Goal: Task Accomplishment & Management: Use online tool/utility

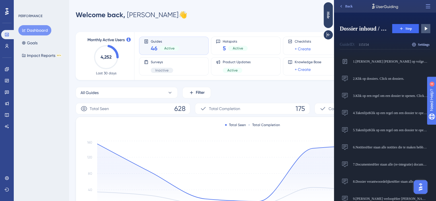
click at [422, 43] on span "Settings" at bounding box center [424, 44] width 12 height 5
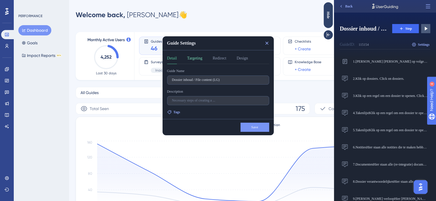
click at [198, 58] on button "Targeting" at bounding box center [194, 59] width 15 height 9
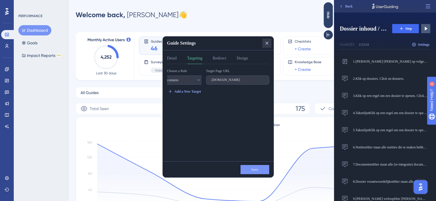
click at [268, 43] on icon at bounding box center [267, 43] width 6 height 6
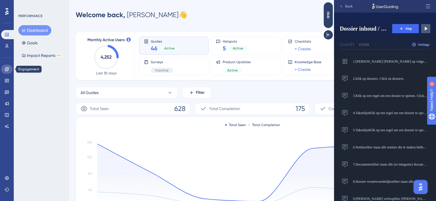
click at [9, 70] on link at bounding box center [6, 69] width 11 height 9
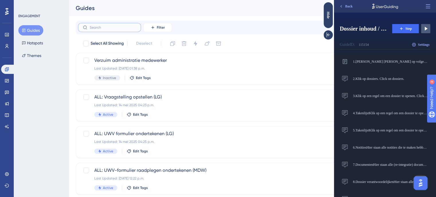
click at [96, 26] on input "text" at bounding box center [113, 27] width 46 height 4
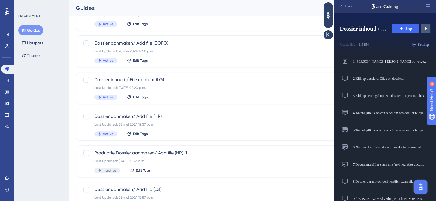
scroll to position [229, 0]
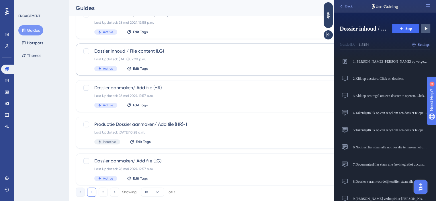
type input "dossier"
click at [146, 52] on span "Dossier inhoud / File content (LG)" at bounding box center [229, 51] width 270 height 7
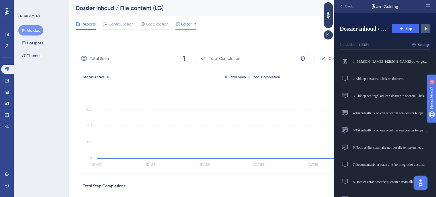
click at [186, 25] on span "Editor" at bounding box center [186, 24] width 11 height 7
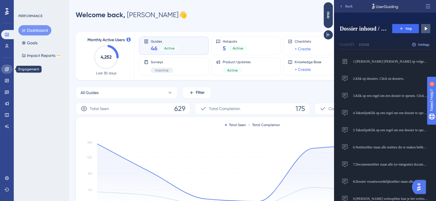
click at [11, 71] on link at bounding box center [6, 69] width 11 height 9
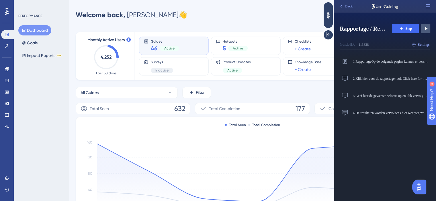
click at [39, 30] on button "Dashboard" at bounding box center [34, 30] width 33 height 10
click at [6, 37] on icon at bounding box center [7, 34] width 5 height 5
click at [6, 32] on icon at bounding box center [7, 34] width 5 height 5
click at [7, 43] on link at bounding box center [6, 46] width 11 height 9
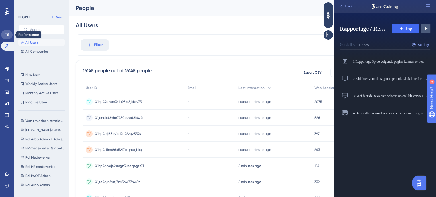
click at [5, 34] on icon at bounding box center [7, 34] width 4 height 3
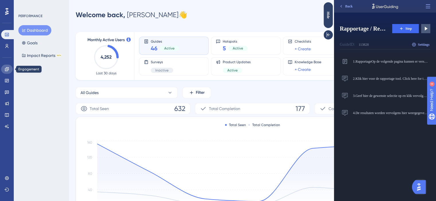
click at [5, 68] on icon at bounding box center [7, 69] width 5 height 5
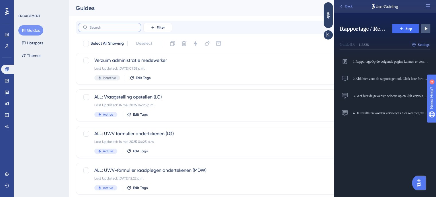
click at [101, 28] on input "text" at bounding box center [113, 27] width 46 height 4
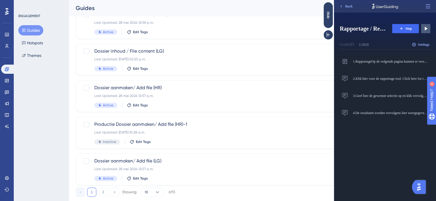
scroll to position [243, 0]
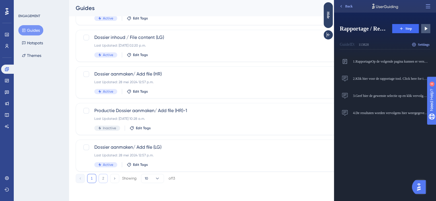
type input "dossier"
click at [99, 178] on button "2" at bounding box center [103, 178] width 9 height 9
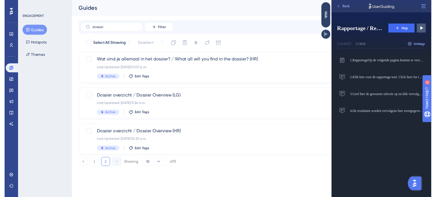
scroll to position [0, 0]
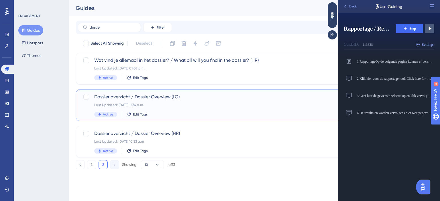
click at [165, 105] on div "Last Updated: 29 apr 2024 11:34 a.m." at bounding box center [231, 105] width 274 height 5
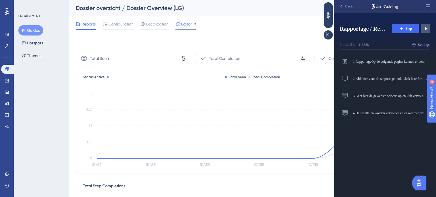
click at [190, 26] on span "Editor" at bounding box center [186, 24] width 11 height 7
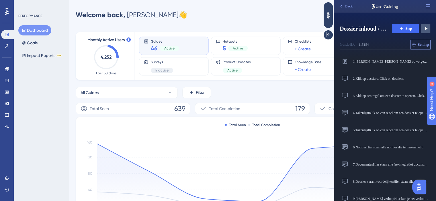
click at [425, 44] on span "Settings" at bounding box center [424, 44] width 12 height 5
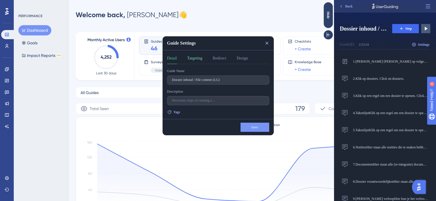
click at [196, 61] on button "Targeting" at bounding box center [194, 59] width 15 height 9
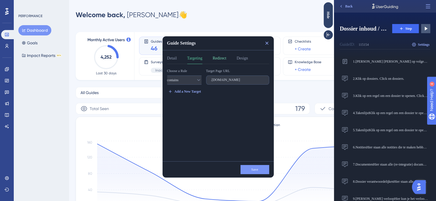
click at [226, 58] on button "Redirect" at bounding box center [219, 59] width 13 height 9
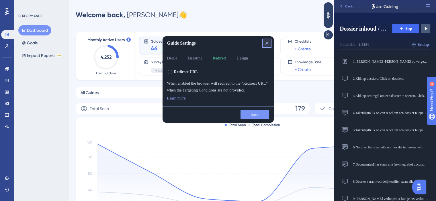
click at [265, 43] on icon at bounding box center [267, 43] width 6 height 6
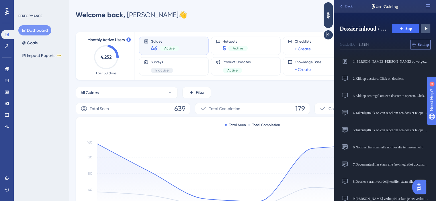
click at [423, 45] on span "Settings" at bounding box center [424, 44] width 12 height 5
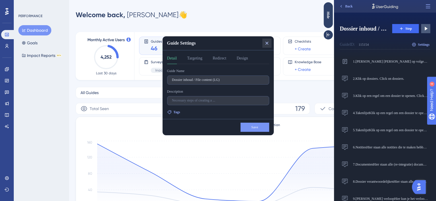
click at [268, 41] on icon at bounding box center [267, 43] width 6 height 6
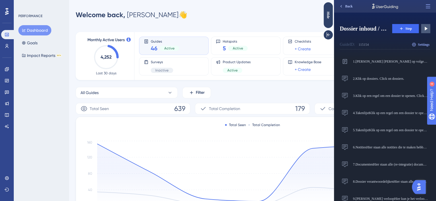
click at [350, 6] on span "Back" at bounding box center [348, 6] width 7 height 5
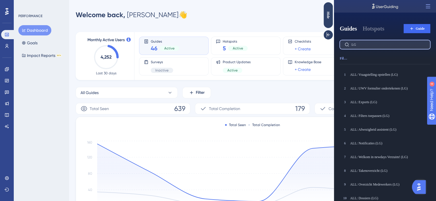
click at [361, 45] on input "LG" at bounding box center [388, 45] width 74 height 4
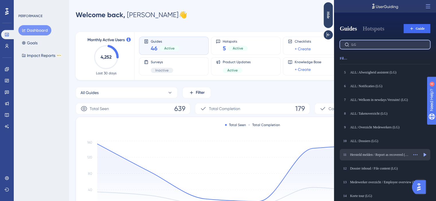
scroll to position [86, 0]
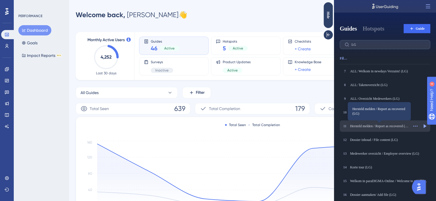
click at [369, 128] on div "Hersteld melden / Report as recovered (LG)" at bounding box center [379, 126] width 58 height 5
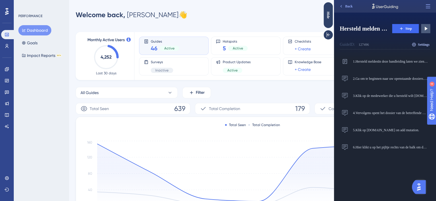
click at [422, 47] on span "Settings" at bounding box center [424, 44] width 12 height 5
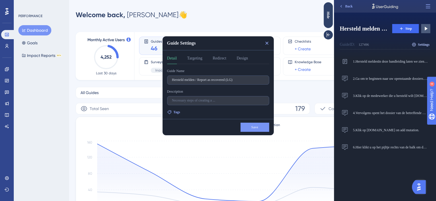
scroll to position [0, 0]
click at [192, 58] on button "Targeting" at bounding box center [194, 59] width 15 height 9
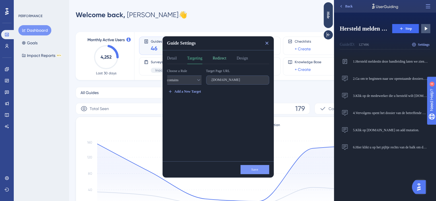
click at [220, 58] on button "Redirect" at bounding box center [219, 59] width 13 height 9
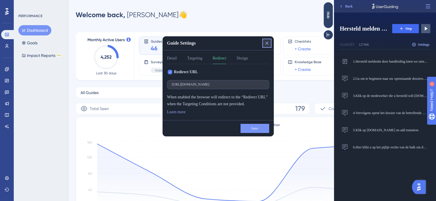
click at [268, 44] on icon at bounding box center [267, 43] width 6 height 6
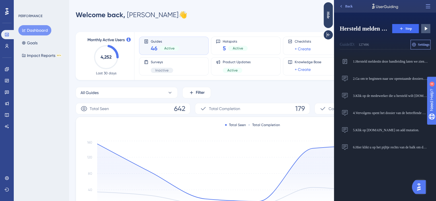
click at [421, 44] on span "Settings" at bounding box center [424, 44] width 12 height 5
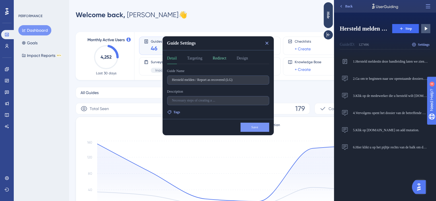
click at [226, 59] on button "Redirect" at bounding box center [219, 59] width 13 height 9
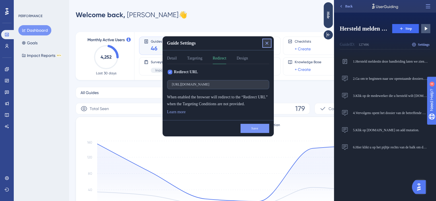
click at [268, 43] on icon at bounding box center [267, 43] width 6 height 6
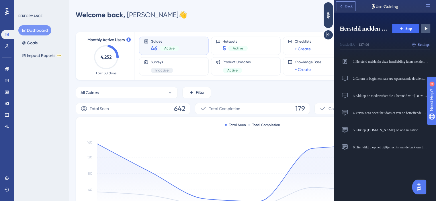
click at [352, 4] on span "Back" at bounding box center [348, 6] width 7 height 5
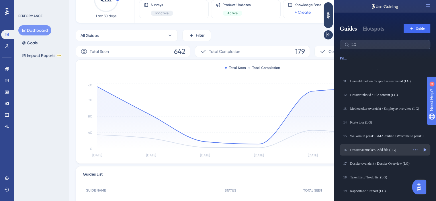
scroll to position [102, 0]
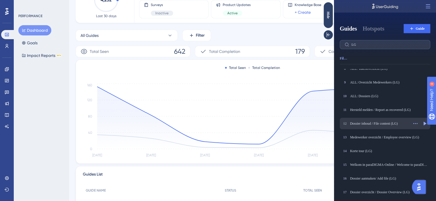
click at [380, 122] on div "Dossier inhoud / File content (LG)" at bounding box center [379, 123] width 58 height 5
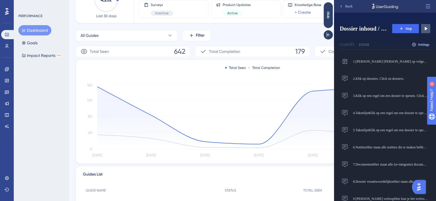
click at [418, 44] on span "Settings" at bounding box center [424, 44] width 12 height 5
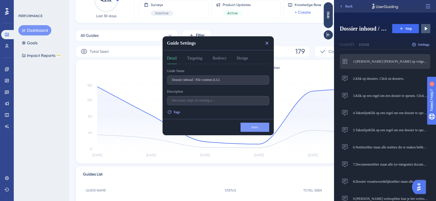
scroll to position [0, 0]
click at [197, 57] on button "Targeting" at bounding box center [194, 59] width 15 height 9
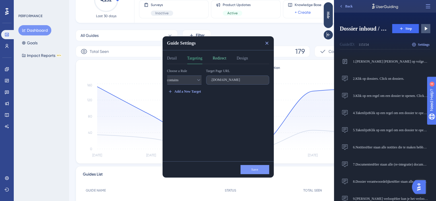
click at [221, 56] on button "Redirect" at bounding box center [219, 59] width 13 height 9
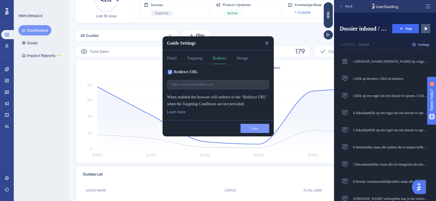
click at [173, 72] on label "Redirect URL" at bounding box center [182, 72] width 31 height 7
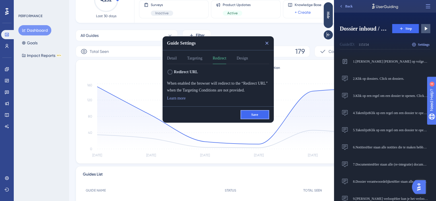
click at [252, 115] on span "Save" at bounding box center [254, 115] width 7 height 5
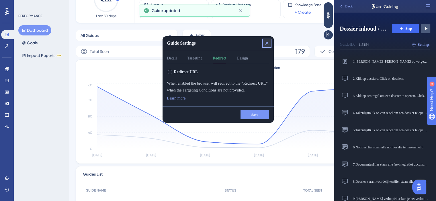
click at [266, 44] on icon at bounding box center [267, 43] width 6 height 6
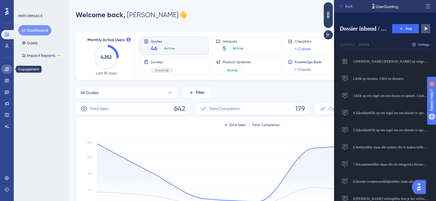
click at [7, 70] on icon at bounding box center [7, 69] width 5 height 5
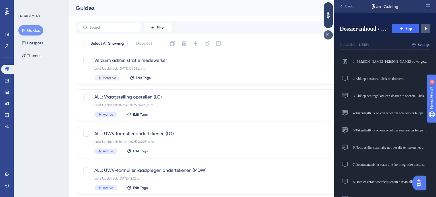
click at [327, 39] on div at bounding box center [327, 34] width 9 height 9
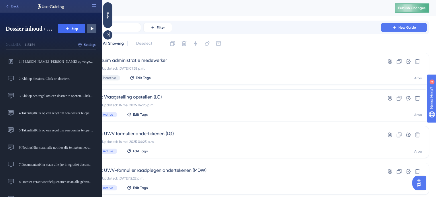
click at [417, 9] on button "Publish Changes" at bounding box center [411, 7] width 34 height 9
click at [109, 32] on div at bounding box center [107, 34] width 9 height 9
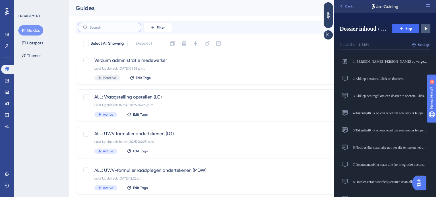
click at [97, 28] on input "text" at bounding box center [113, 27] width 46 height 4
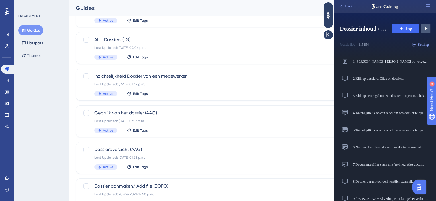
scroll to position [201, 0]
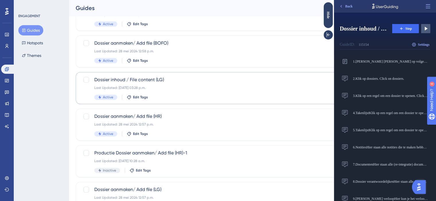
type input "dossier"
click at [150, 87] on div "Last Updated: 13 aug 2025 03:28 p.m." at bounding box center [229, 88] width 270 height 5
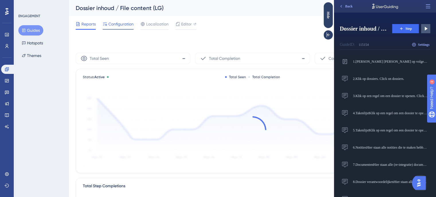
click at [126, 28] on div "Configuration" at bounding box center [118, 25] width 31 height 9
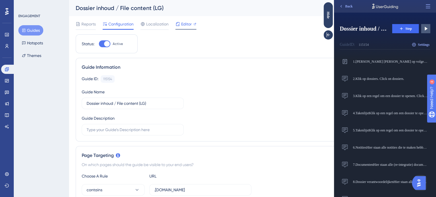
click at [182, 24] on span "Editor" at bounding box center [186, 24] width 11 height 7
